Goal: Task Accomplishment & Management: Manage account settings

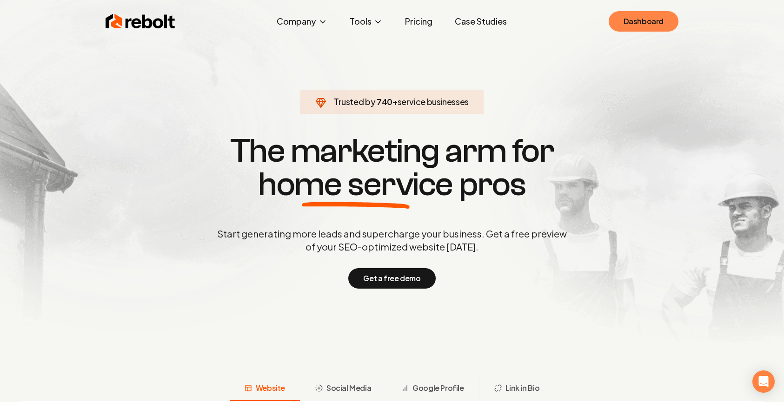
click at [647, 13] on link "Dashboard" at bounding box center [644, 21] width 70 height 20
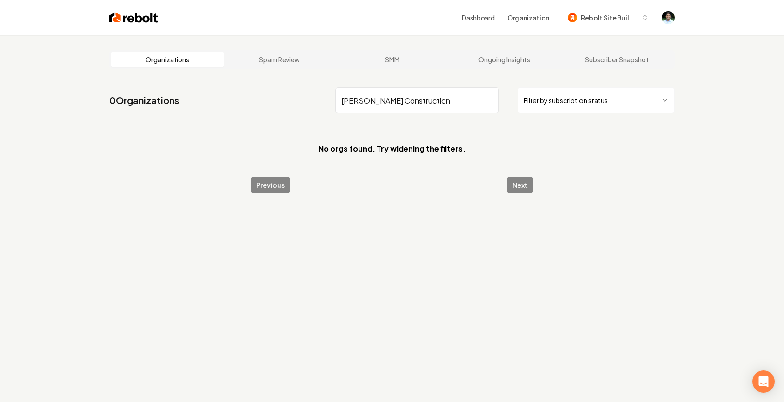
click at [374, 107] on input "Fitzer Construction" at bounding box center [417, 100] width 164 height 26
click at [343, 100] on input "Fitzer Construction" at bounding box center [417, 100] width 164 height 26
type input "Fitzer"
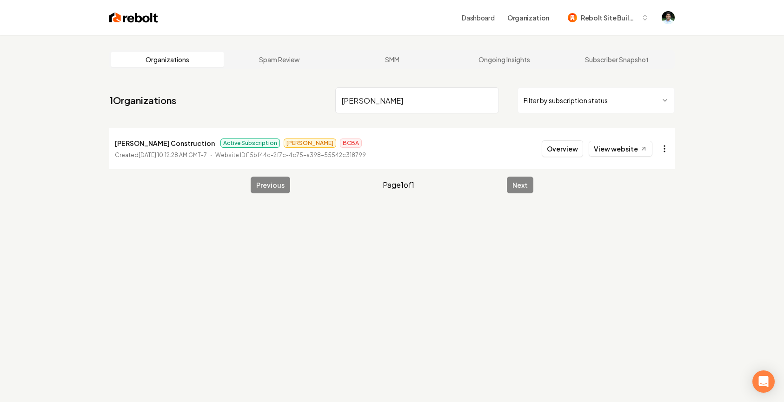
click at [663, 145] on html "Dashboard Organization Rebolt Site Builder Organizations Spam Review SMM Ongoin…" at bounding box center [392, 201] width 784 height 402
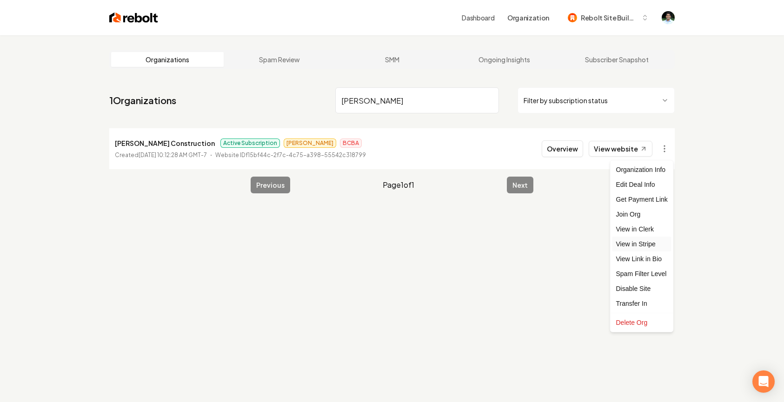
click at [636, 246] on link "View in Stripe" at bounding box center [641, 244] width 59 height 15
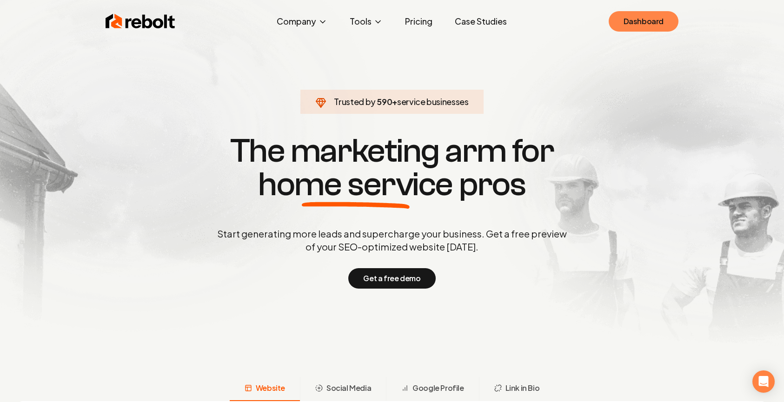
click at [658, 20] on link "Dashboard" at bounding box center [644, 21] width 70 height 20
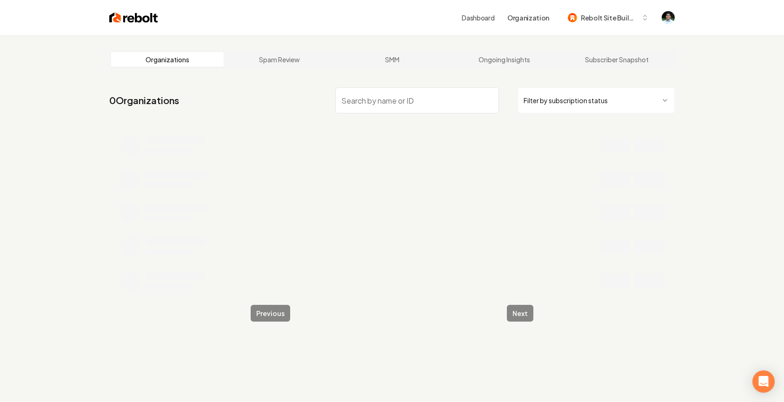
click at [368, 92] on input "search" at bounding box center [417, 100] width 164 height 26
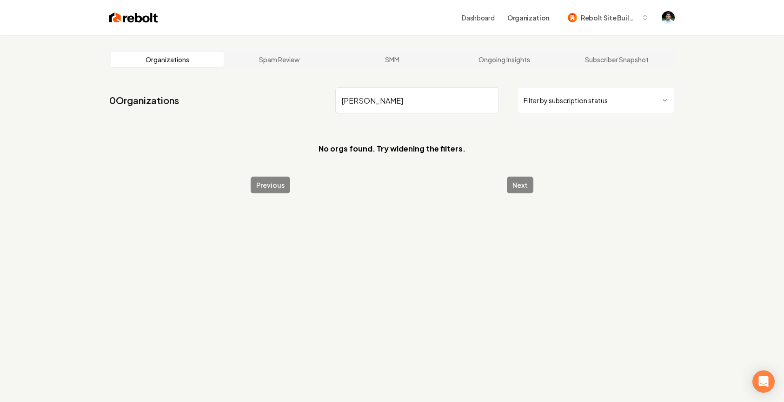
click at [366, 104] on input "[PERSON_NAME]" at bounding box center [417, 100] width 164 height 26
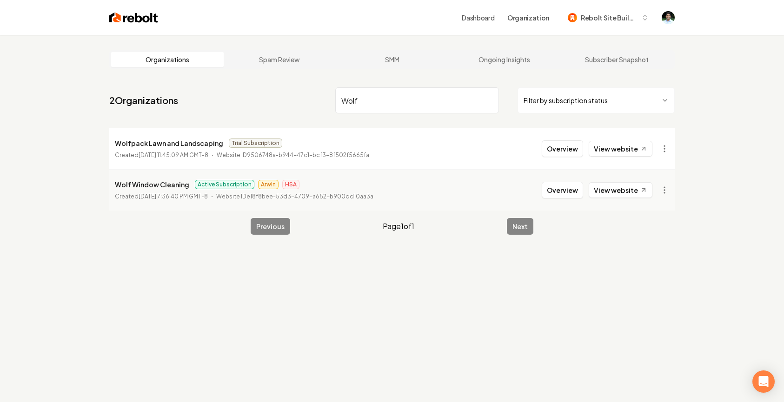
click at [389, 98] on input "Wolf" at bounding box center [417, 100] width 164 height 26
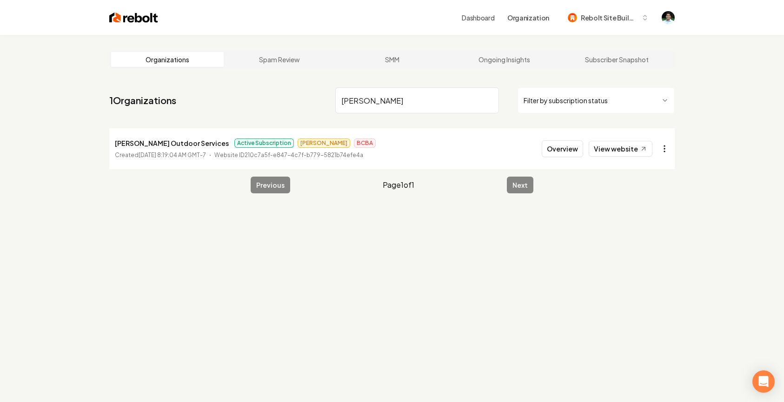
type input "[PERSON_NAME]"
click at [663, 148] on html "Dashboard Organization Rebolt Site Builder Organizations Spam Review SMM Ongoin…" at bounding box center [392, 201] width 784 height 402
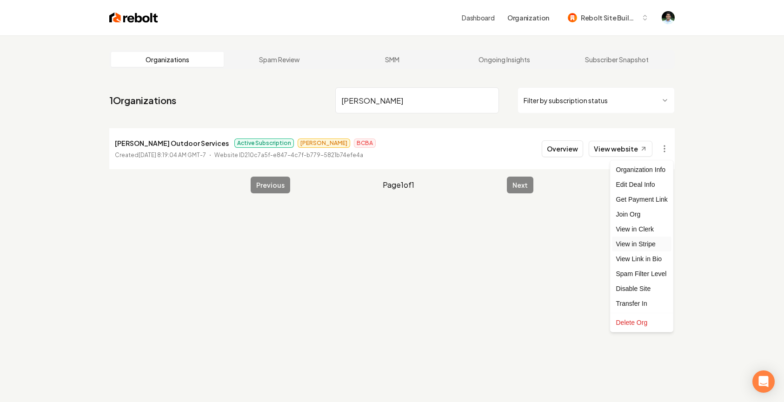
click at [645, 247] on link "View in Stripe" at bounding box center [641, 244] width 59 height 15
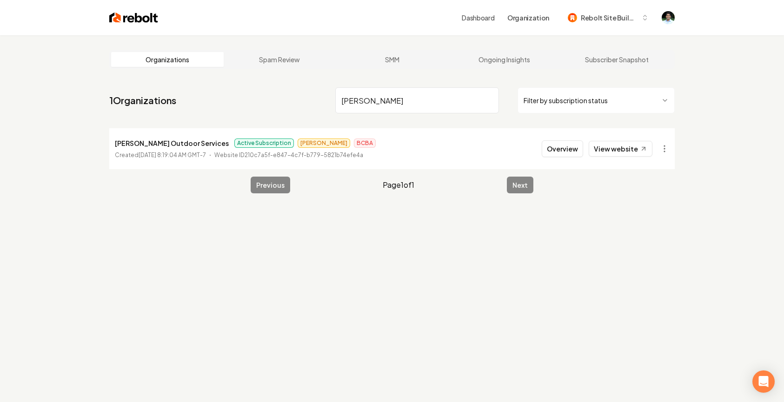
click at [158, 142] on p "[PERSON_NAME] Outdoor Services" at bounding box center [172, 143] width 114 height 11
copy p "[PERSON_NAME] Outdoor Services"
